Goal: Task Accomplishment & Management: Use online tool/utility

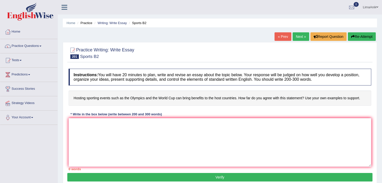
click at [83, 125] on div "Instructions: You will have 20 minutes to plan, write and revise an essay about…" at bounding box center [219, 119] width 305 height 107
click at [83, 125] on textarea at bounding box center [220, 142] width 302 height 49
paste textarea "Lo ipsum’d sitame consectetur adipi, elitsed doeiusmo tempor inc utlabo e dolor…"
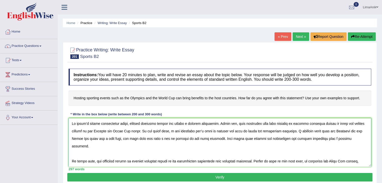
scroll to position [102, 0]
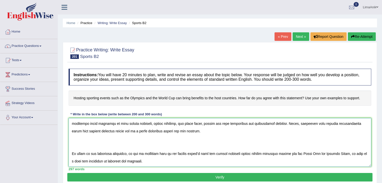
click at [77, 150] on textarea at bounding box center [220, 142] width 302 height 49
click at [71, 136] on textarea at bounding box center [220, 142] width 302 height 49
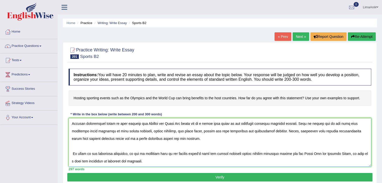
scroll to position [95, 0]
click at [338, 135] on textarea at bounding box center [220, 142] width 302 height 49
click at [345, 135] on textarea at bounding box center [220, 142] width 302 height 49
click at [347, 134] on textarea at bounding box center [220, 142] width 302 height 49
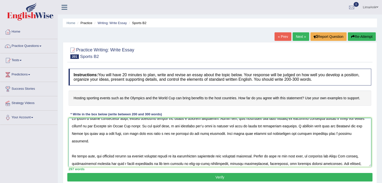
scroll to position [0, 0]
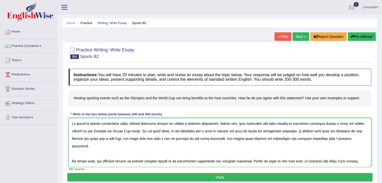
click at [326, 134] on textarea at bounding box center [220, 142] width 302 height 49
click at [108, 134] on textarea at bounding box center [220, 142] width 302 height 49
click at [235, 133] on textarea at bounding box center [220, 142] width 302 height 49
click at [173, 142] on textarea at bounding box center [220, 142] width 302 height 49
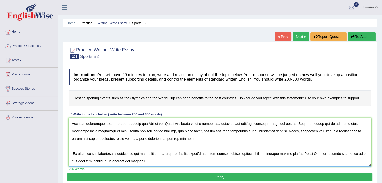
scroll to position [83, 0]
type textarea "Lo ipsum’d sitame consectetur adipi, elitsed doeiusmo tempor inc utlabo e dolor…"
click at [225, 175] on button "Verify" at bounding box center [219, 177] width 305 height 9
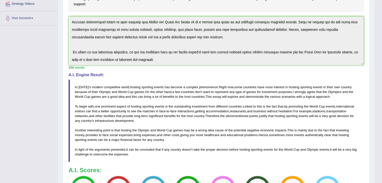
scroll to position [126, 0]
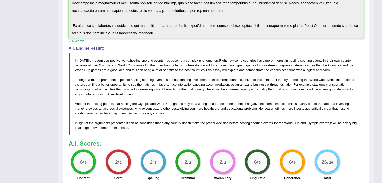
drag, startPoint x: 74, startPoint y: 59, endPoint x: 128, endPoint y: 111, distance: 75.1
click at [128, 111] on blockquote "In [DATE] ' s modern competitive world , hosting sporting events has become a c…" at bounding box center [216, 94] width 295 height 83
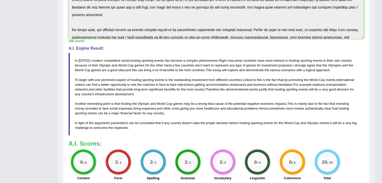
scroll to position [0, 0]
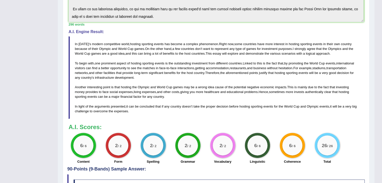
scroll to position [131, 0]
